Goal: Navigation & Orientation: Find specific page/section

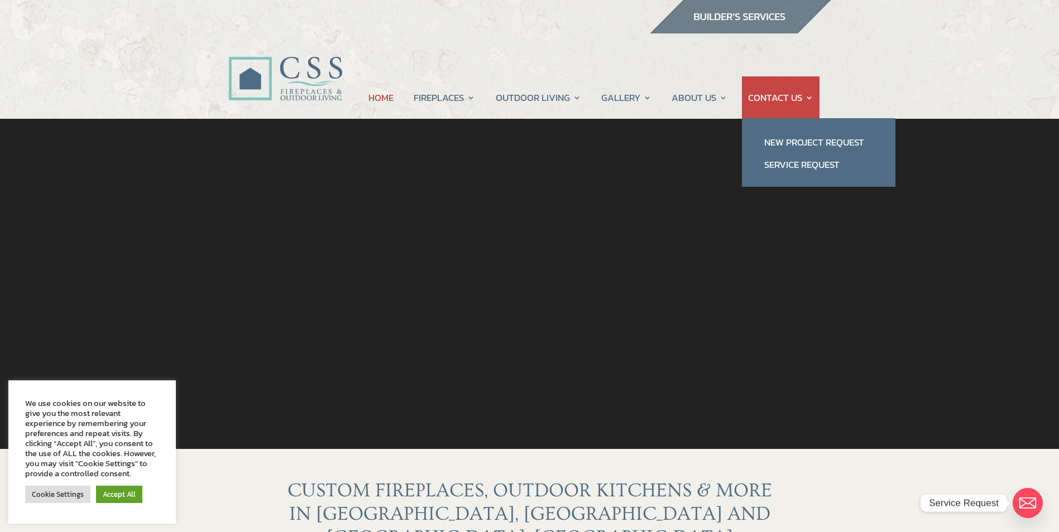
click at [780, 104] on link "CONTACT US" at bounding box center [780, 97] width 65 height 42
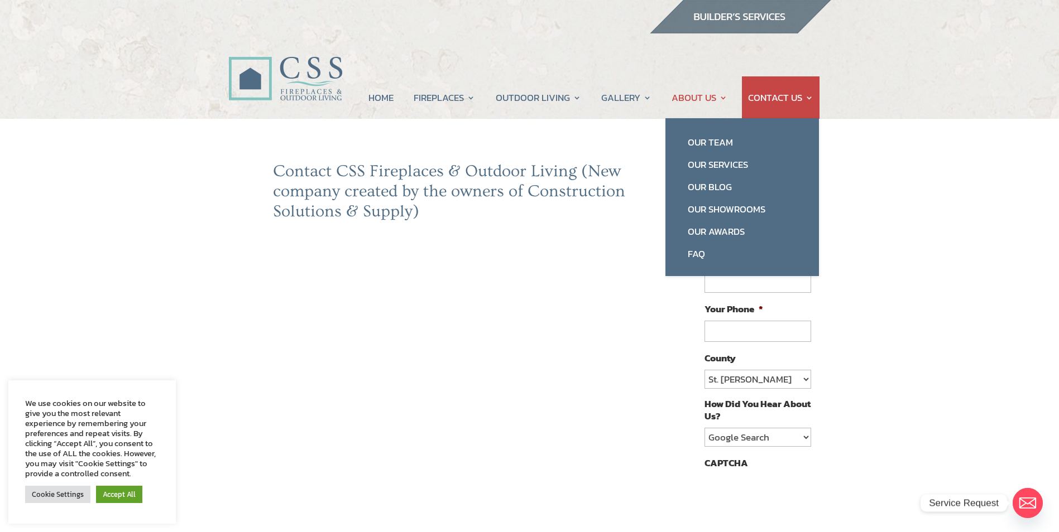
click at [698, 97] on link "ABOUT US" at bounding box center [699, 97] width 56 height 42
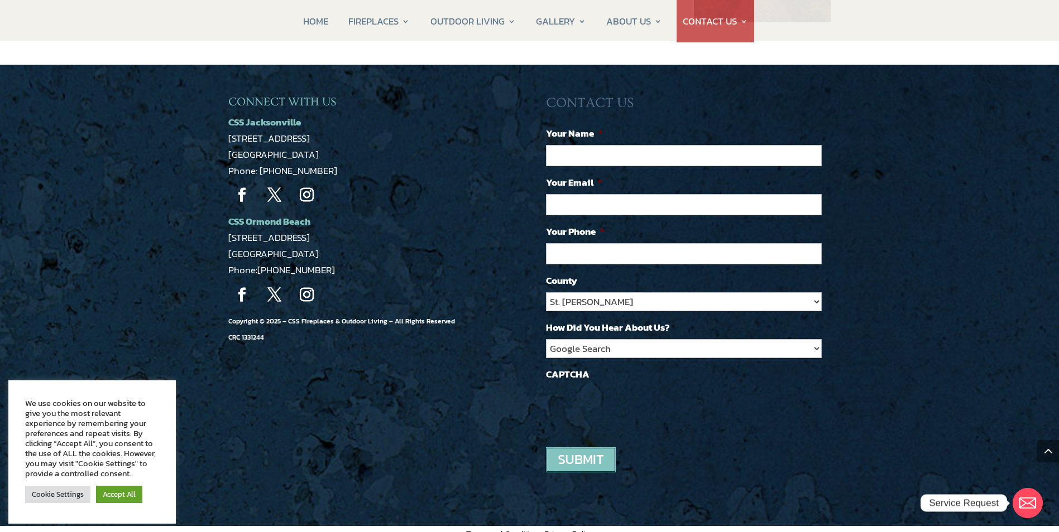
scroll to position [959, 0]
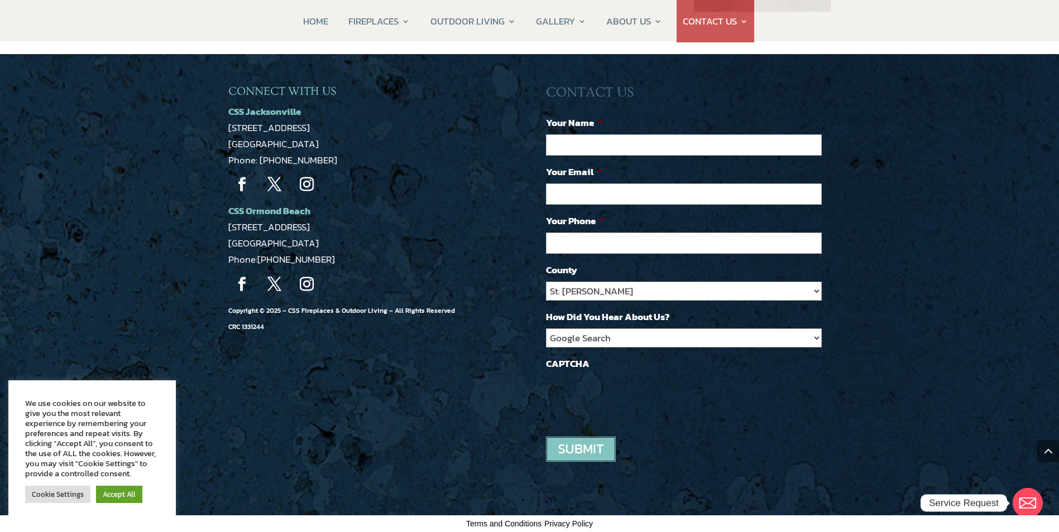
click at [245, 179] on link "Follow" at bounding box center [242, 185] width 28 height 28
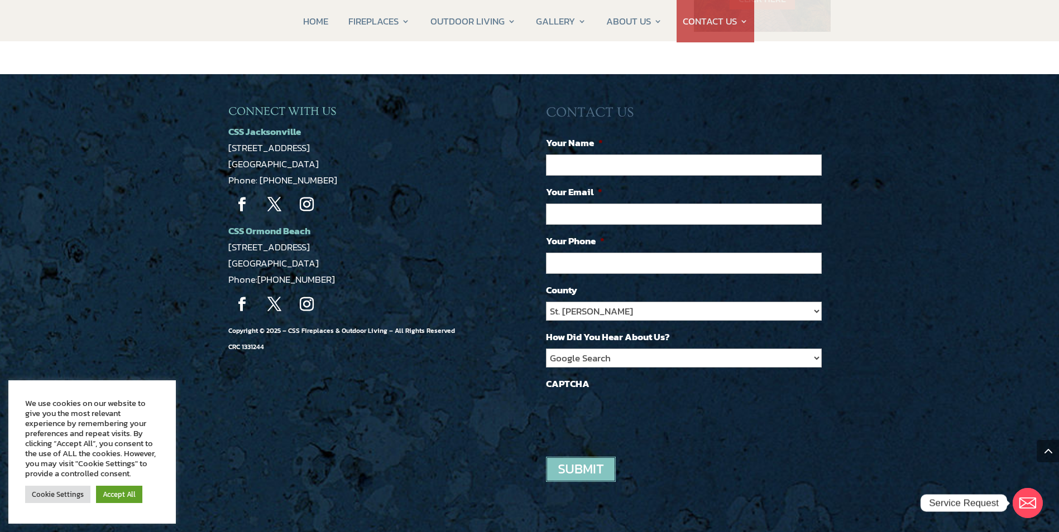
scroll to position [904, 0]
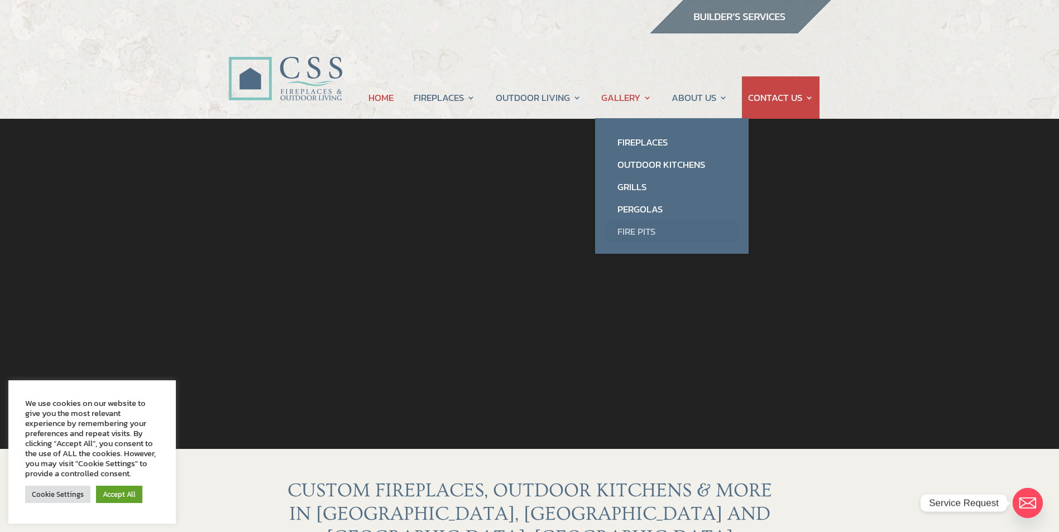
click at [640, 232] on link "Fire Pits" at bounding box center [671, 231] width 131 height 22
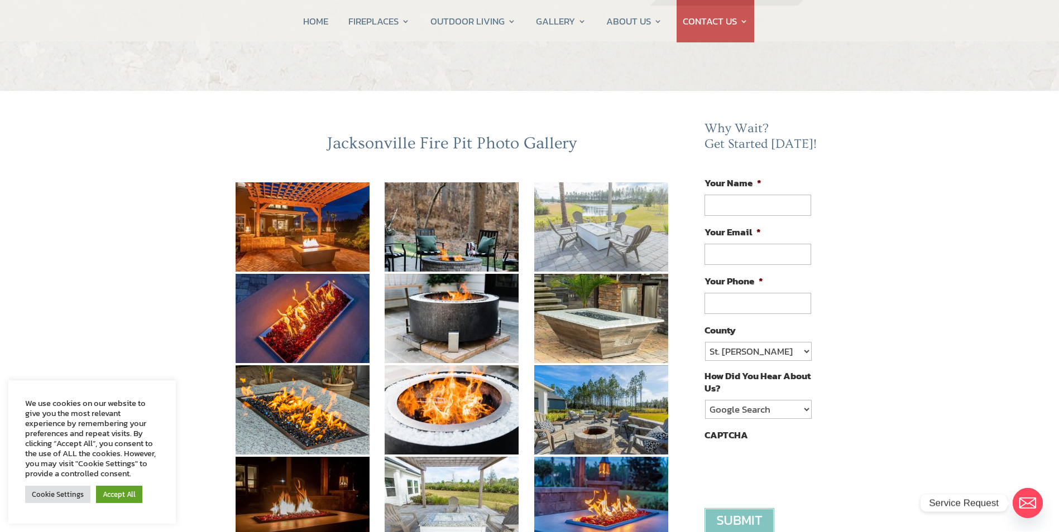
scroll to position [56, 0]
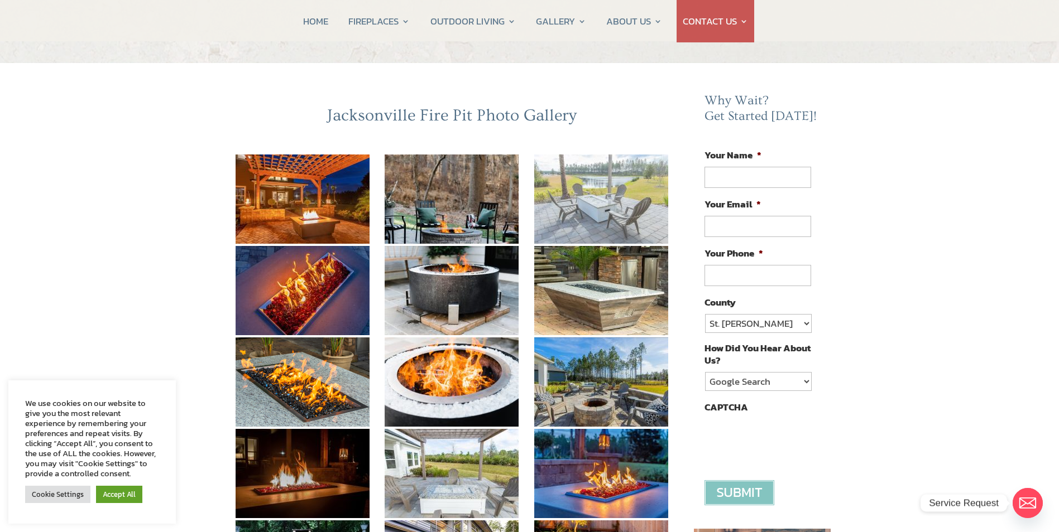
click at [608, 223] on img at bounding box center [601, 199] width 134 height 89
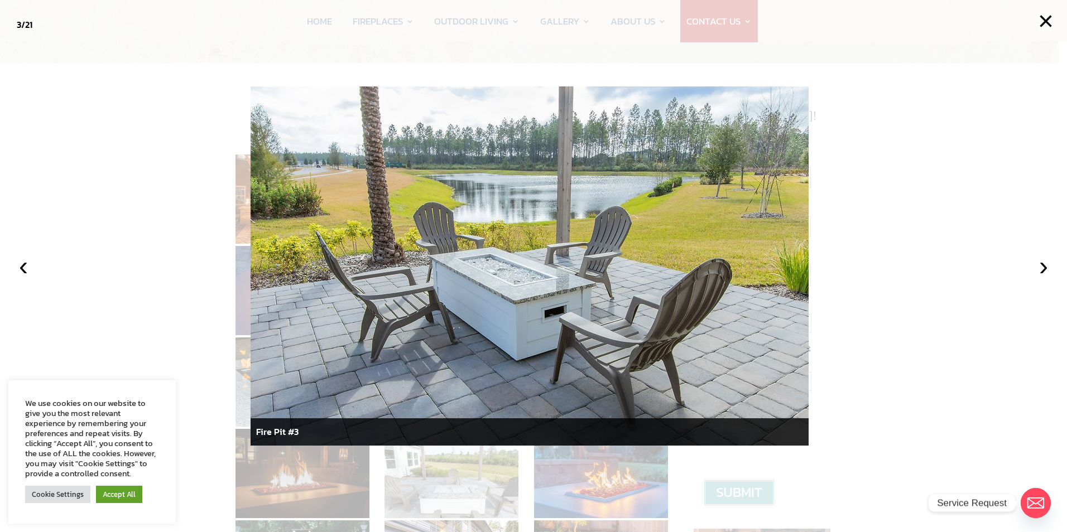
click at [932, 154] on div at bounding box center [533, 266] width 1067 height 532
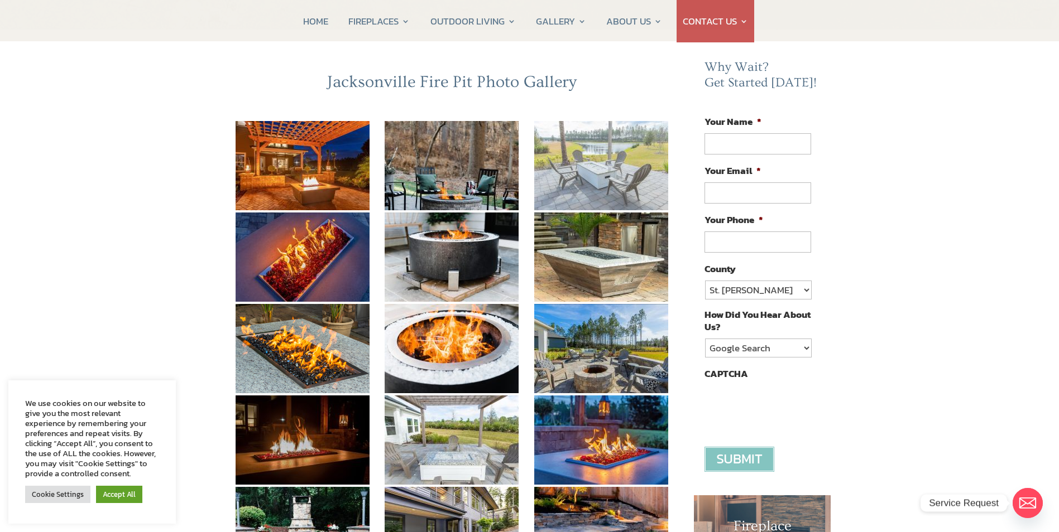
scroll to position [0, 0]
